Goal: Transaction & Acquisition: Purchase product/service

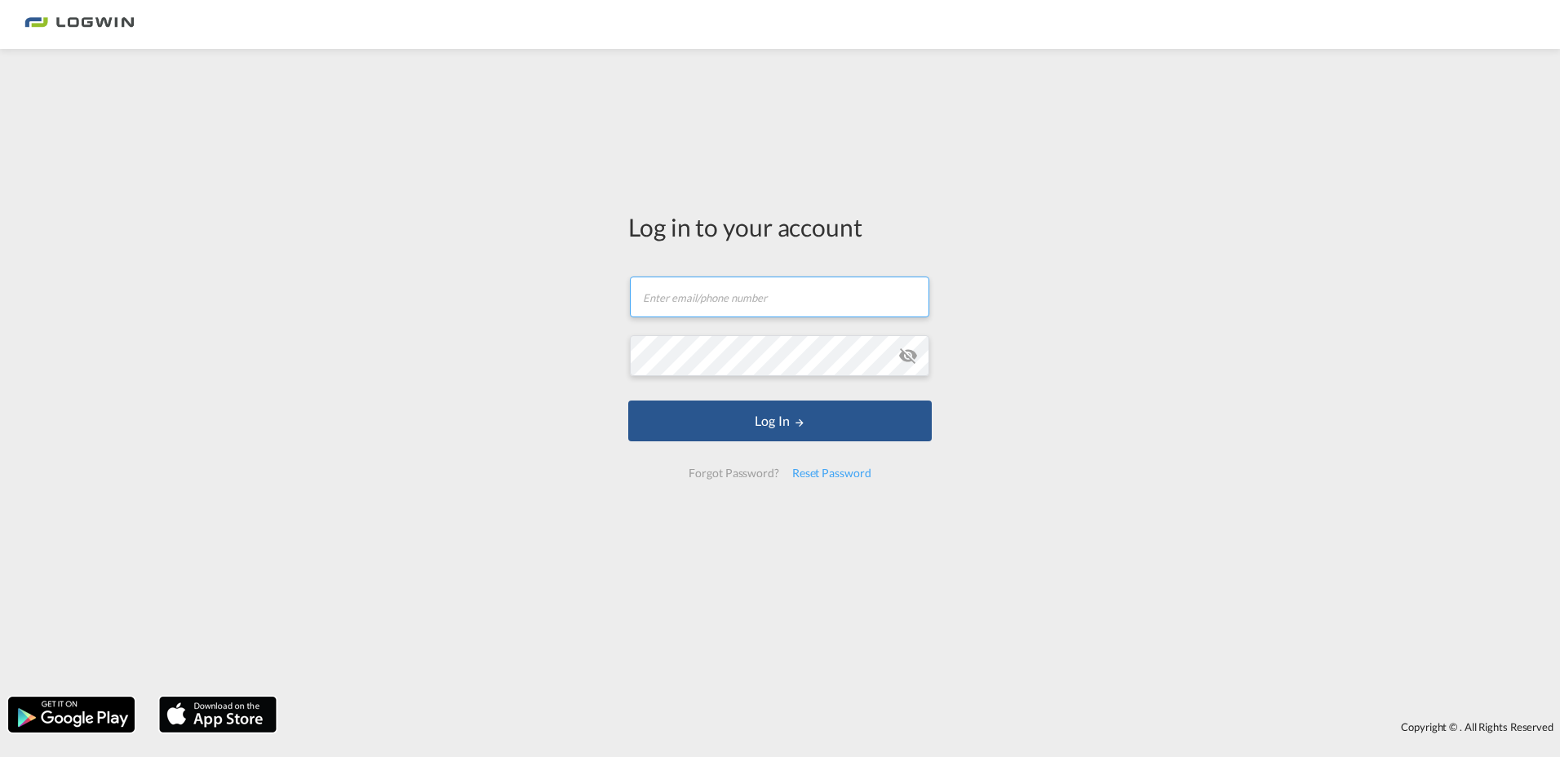
click at [691, 308] on input "text" at bounding box center [779, 297] width 299 height 41
type input "[EMAIL_ADDRESS][PERSON_NAME][DOMAIN_NAME]"
click at [628, 401] on button "Log In" at bounding box center [779, 421] width 303 height 41
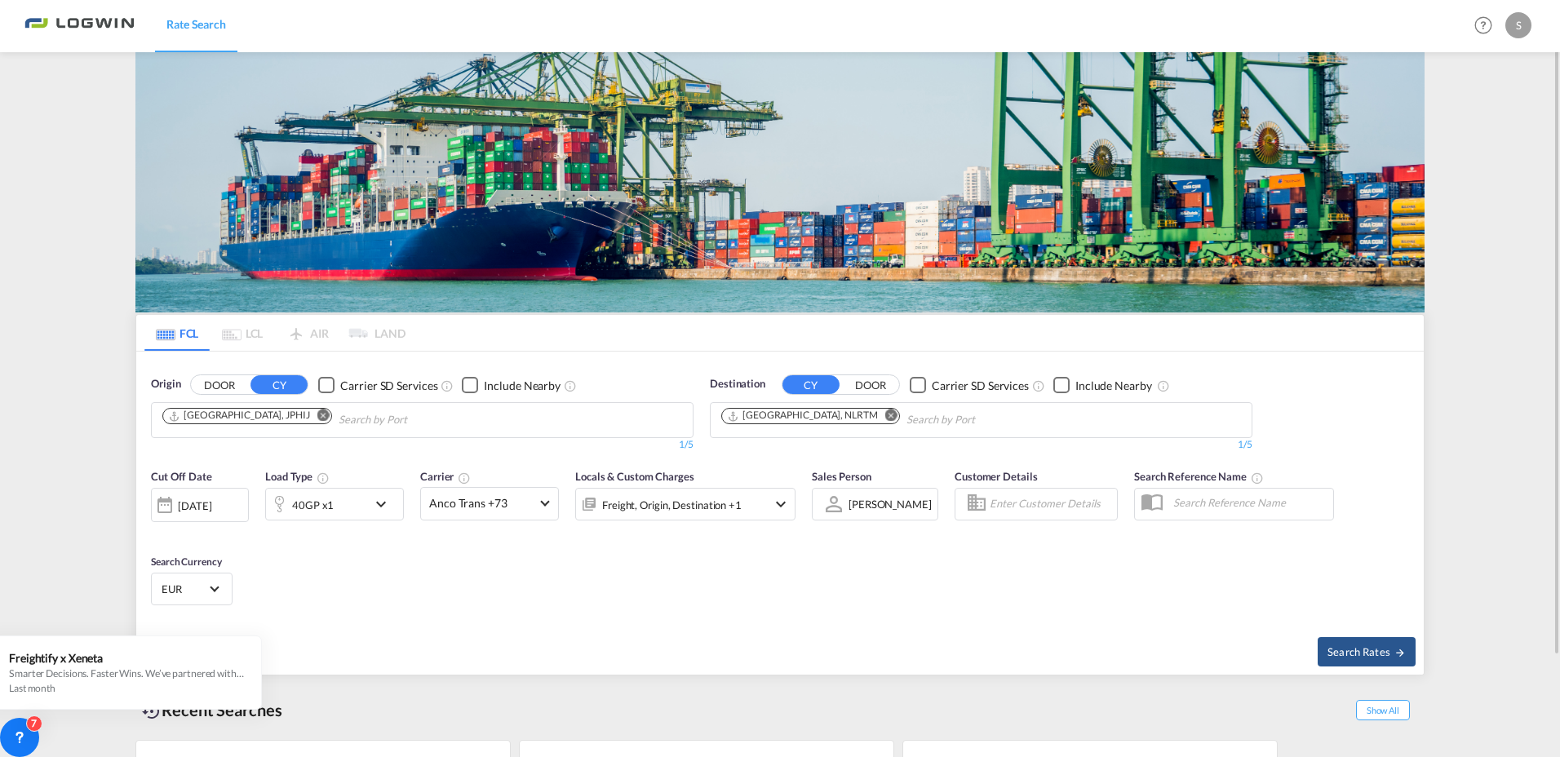
click at [317, 415] on md-icon "Remove" at bounding box center [323, 415] width 12 height 12
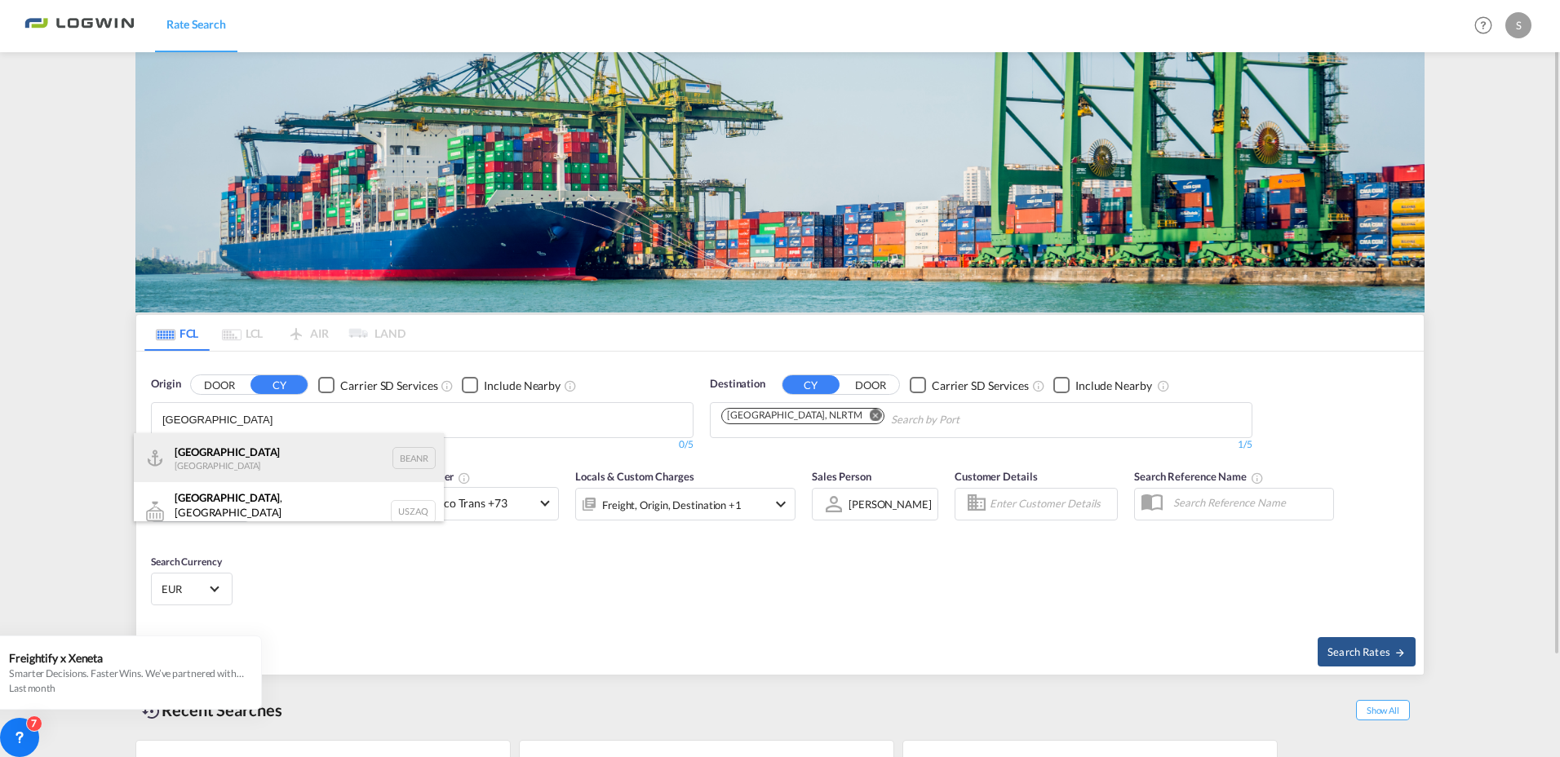
type input "[GEOGRAPHIC_DATA]"
click at [211, 467] on div "Antwerp [GEOGRAPHIC_DATA] BEANR" at bounding box center [289, 457] width 310 height 49
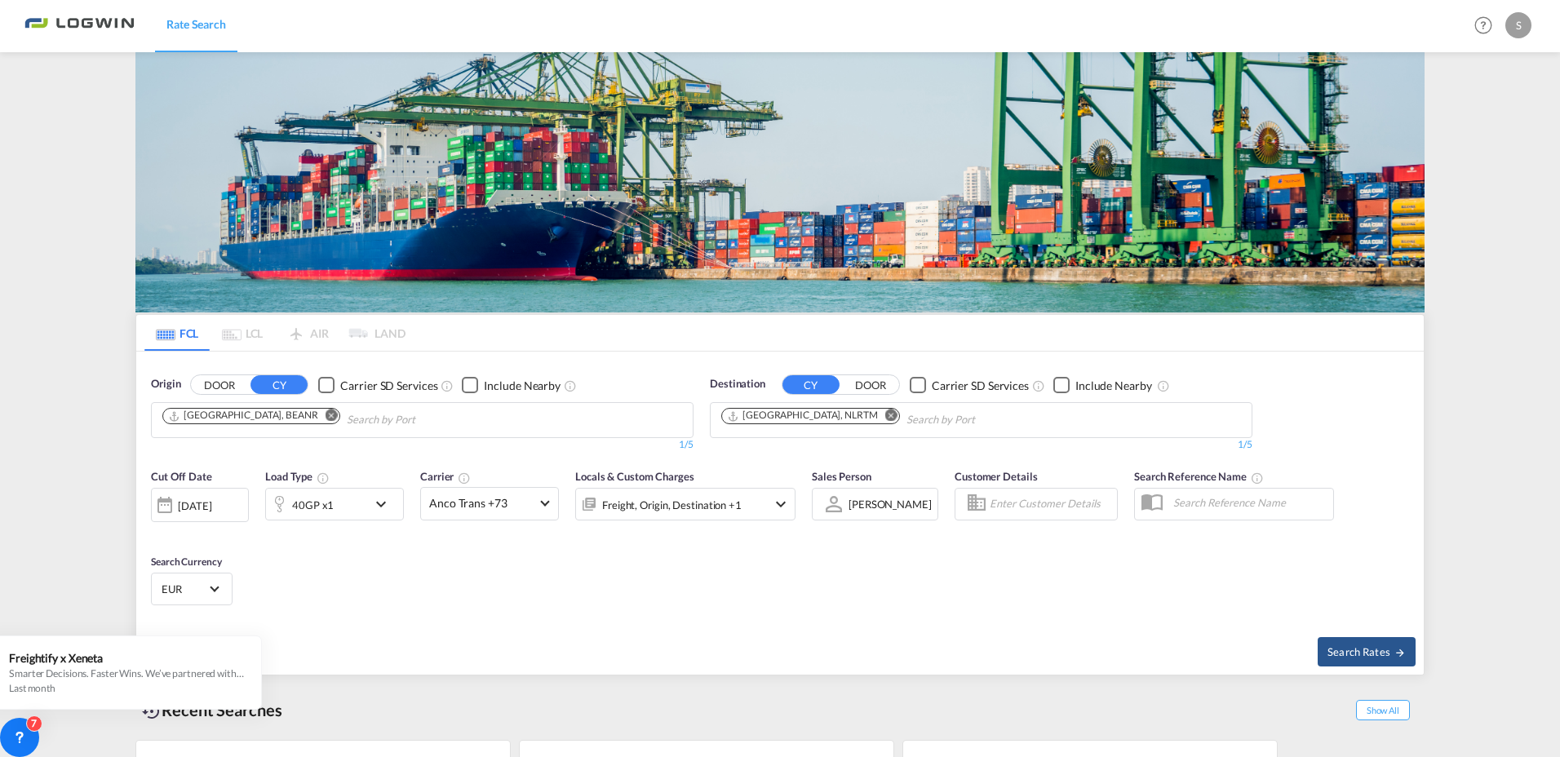
click at [885, 412] on md-icon "Remove" at bounding box center [891, 415] width 12 height 12
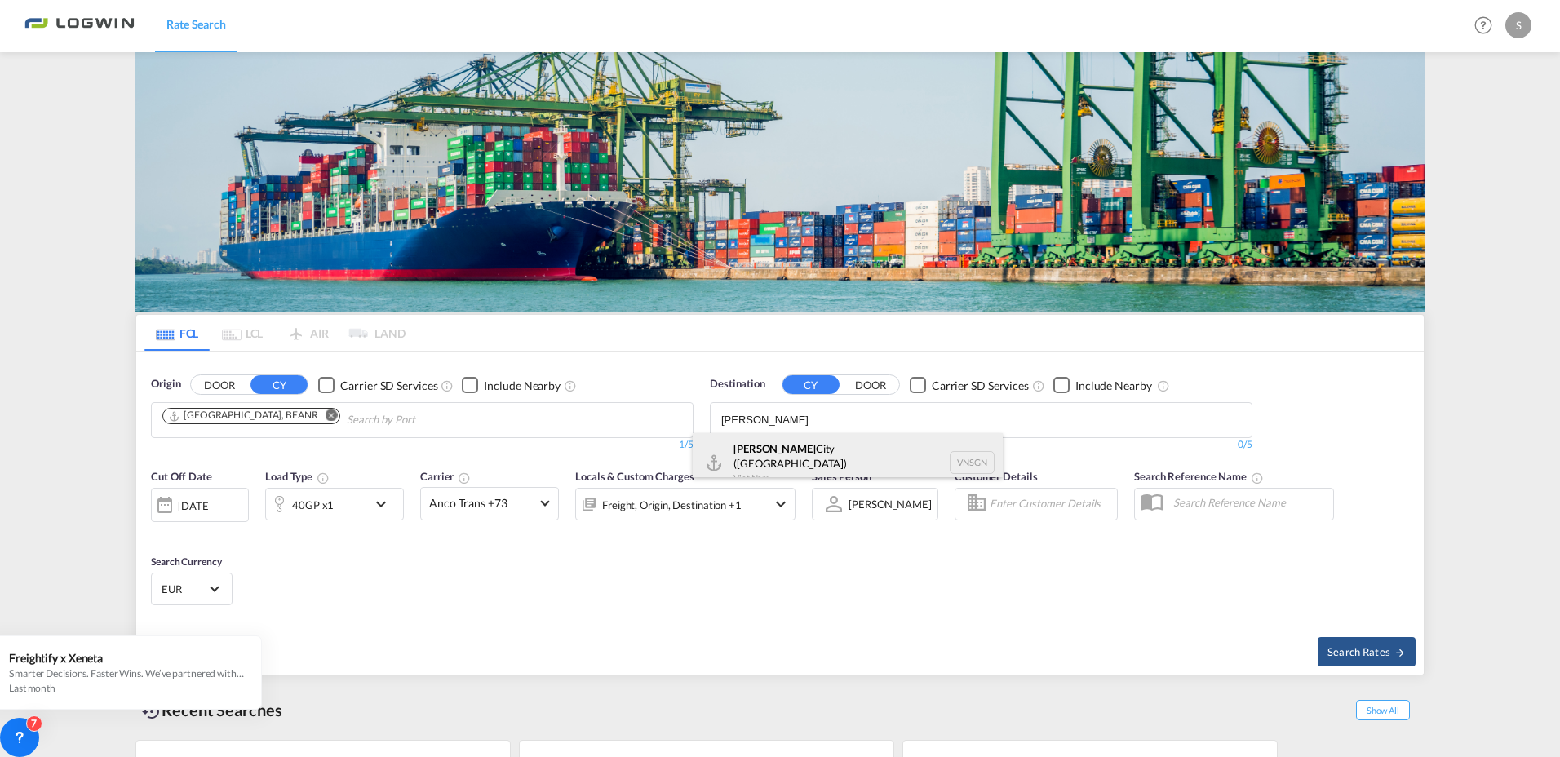
type input "[PERSON_NAME]"
click at [759, 454] on div "[GEOGRAPHIC_DATA] ([GEOGRAPHIC_DATA]) [GEOGRAPHIC_DATA] VNSGN" at bounding box center [848, 462] width 310 height 59
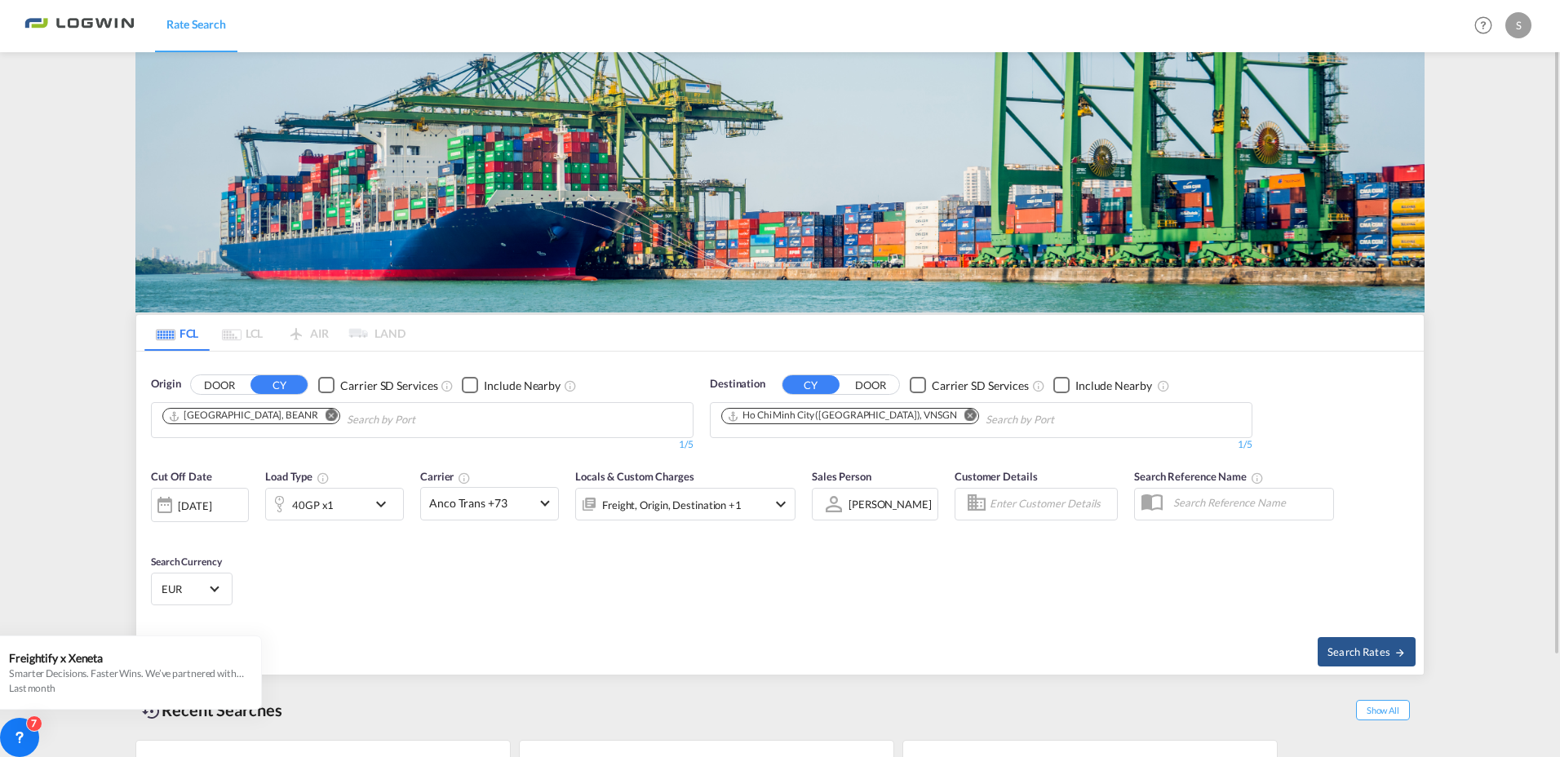
click at [383, 505] on md-icon "icon-chevron-down" at bounding box center [385, 504] width 28 height 20
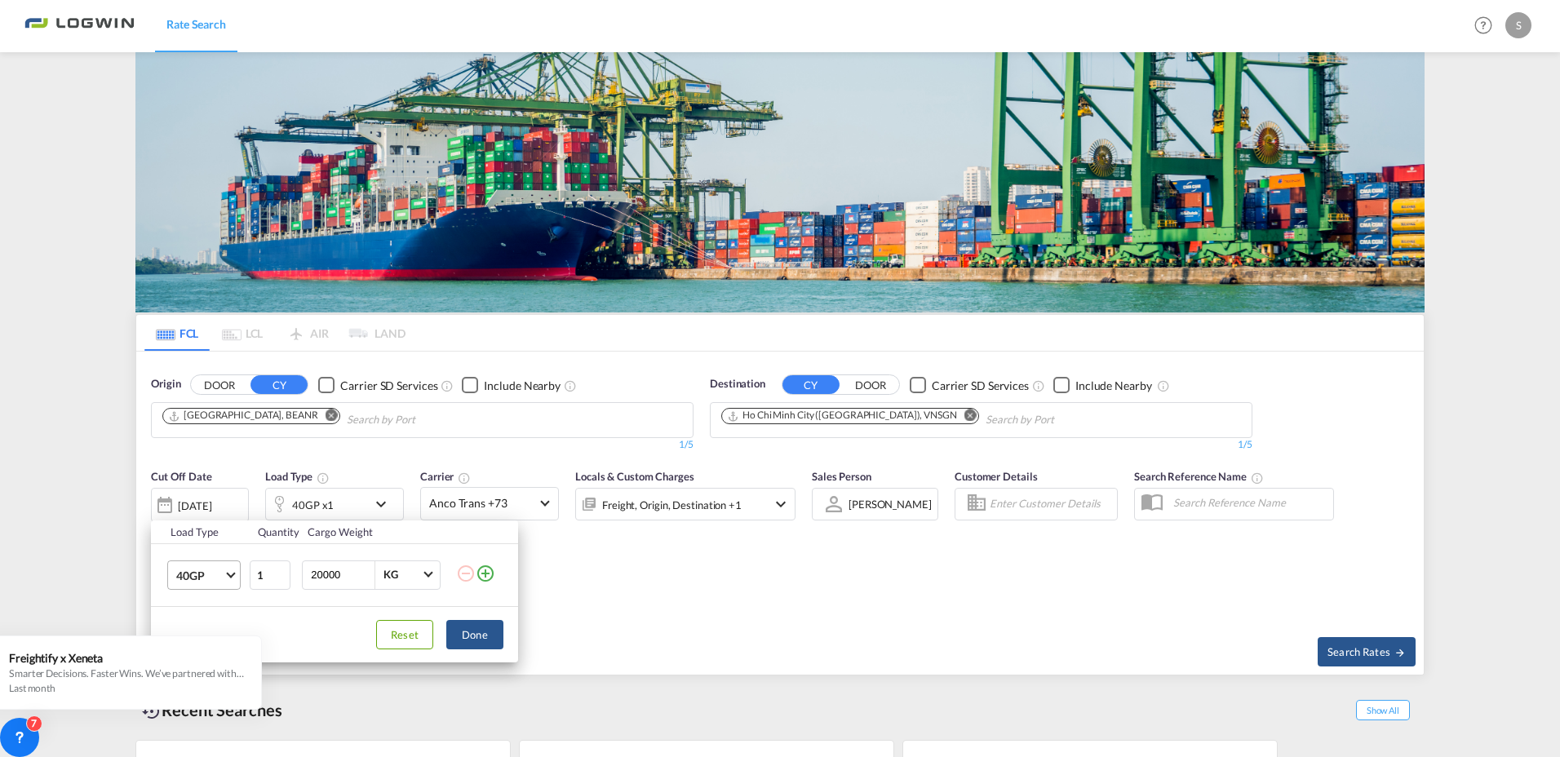
click at [228, 575] on md-select-value "40GP" at bounding box center [207, 575] width 65 height 28
click at [213, 530] on md-option "20GP" at bounding box center [218, 535] width 111 height 39
click at [469, 638] on button "Done" at bounding box center [474, 634] width 57 height 29
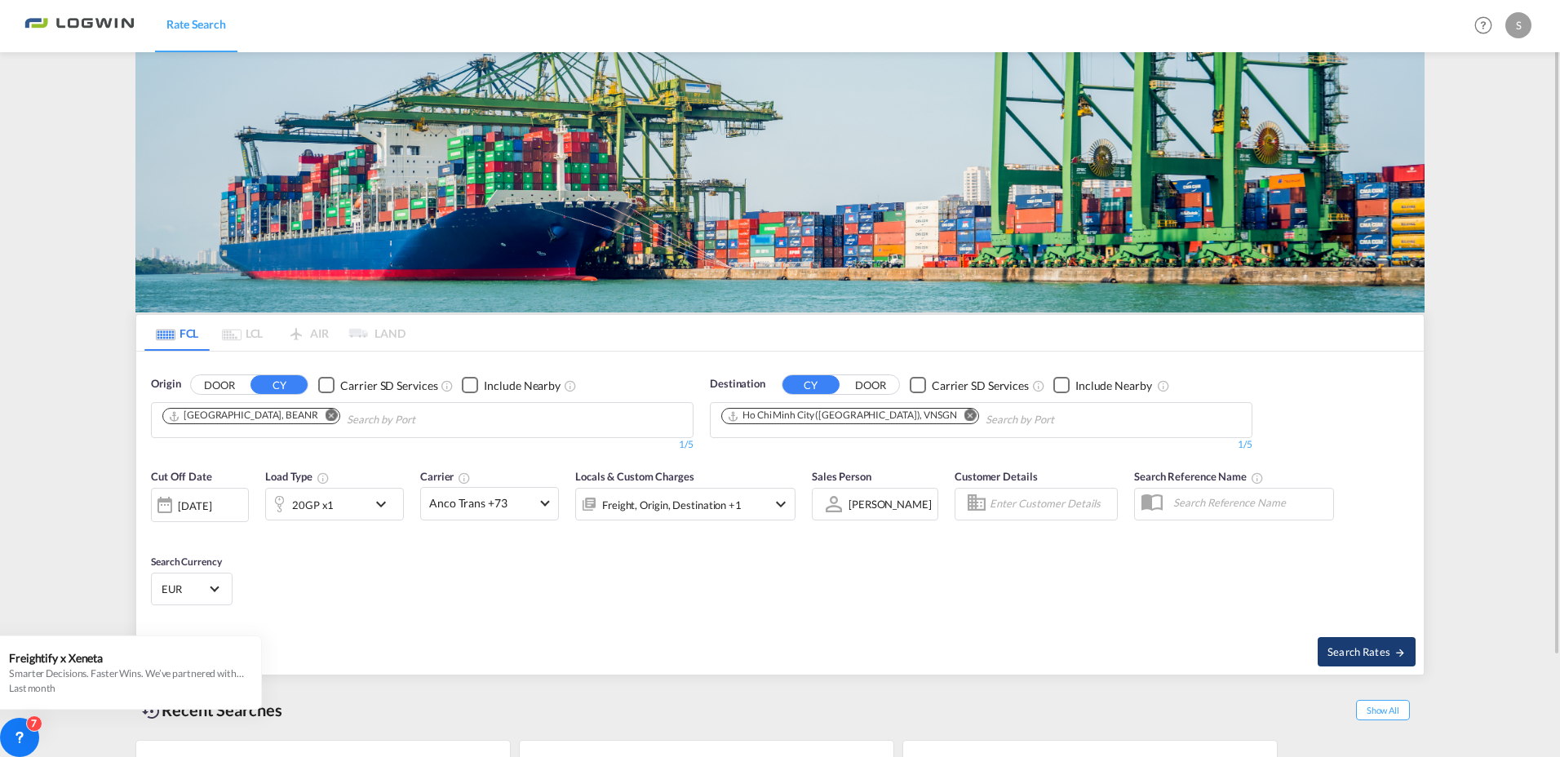
click at [1367, 657] on span "Search Rates" at bounding box center [1366, 651] width 78 height 13
type input "BEANR to VNSGN / [DATE]"
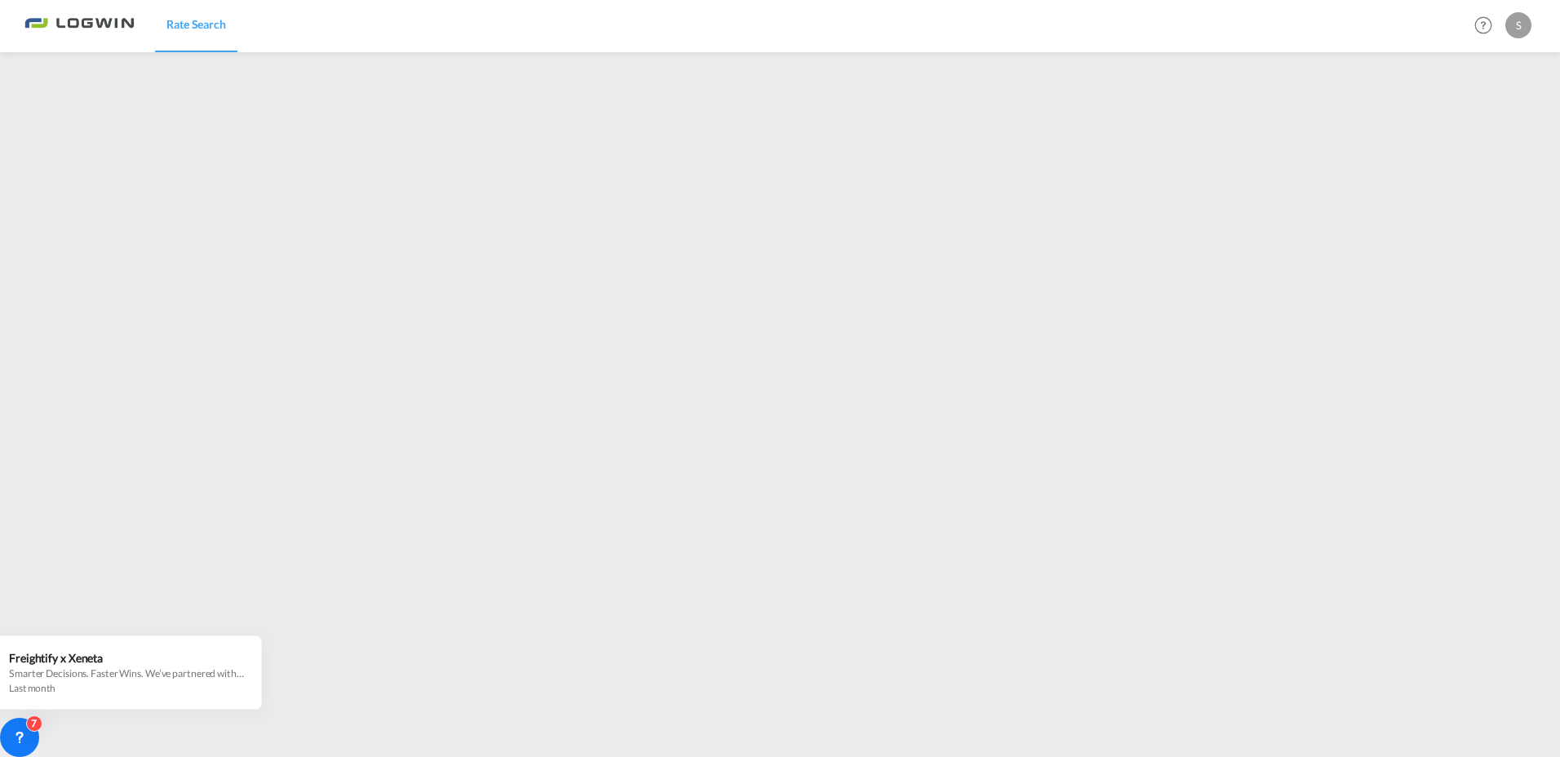
click at [1516, 26] on div "S" at bounding box center [1518, 25] width 26 height 26
click at [1495, 121] on button "Logout" at bounding box center [1499, 124] width 106 height 33
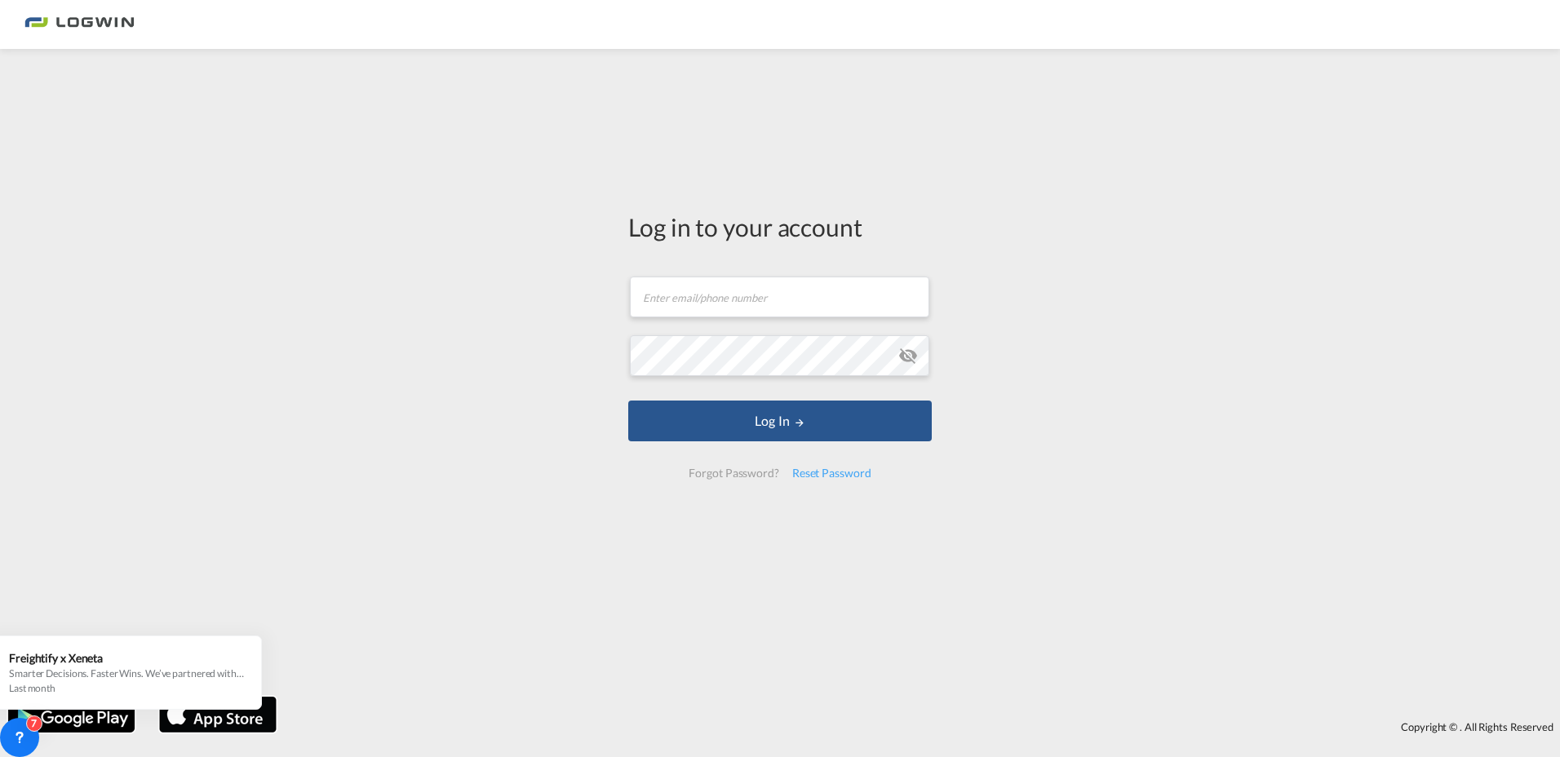
click at [1427, 330] on div "Log in to your account Email field is required Password field is required Log I…" at bounding box center [780, 372] width 1560 height 631
